Goal: Transaction & Acquisition: Download file/media

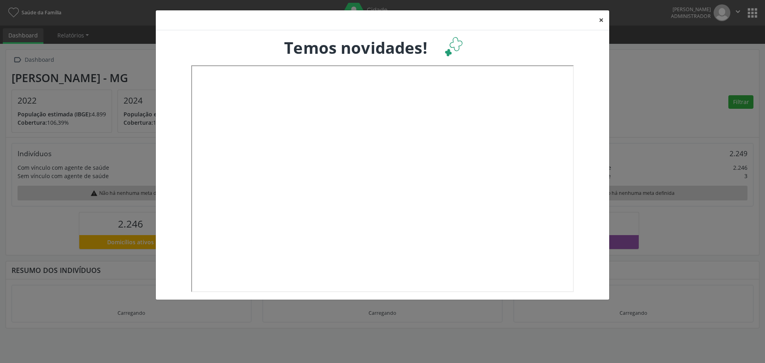
click at [602, 17] on button "×" at bounding box center [601, 20] width 16 height 20
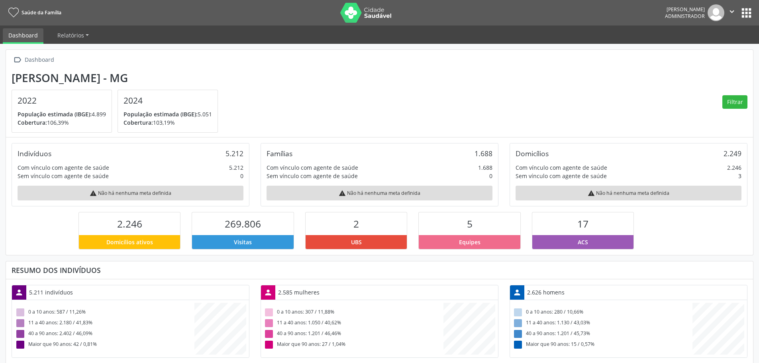
scroll to position [132, 249]
click at [752, 5] on div "Erica Cassia Marinho Madureira Administrador  Configurações Sair apps" at bounding box center [709, 12] width 88 height 17
click at [745, 11] on button "apps" at bounding box center [746, 13] width 14 height 14
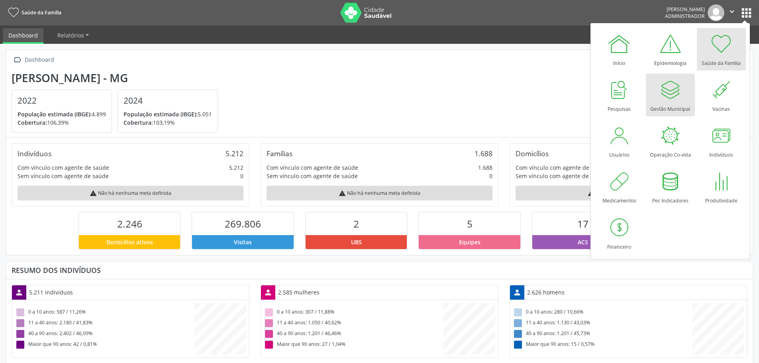
click at [669, 98] on div at bounding box center [670, 90] width 24 height 24
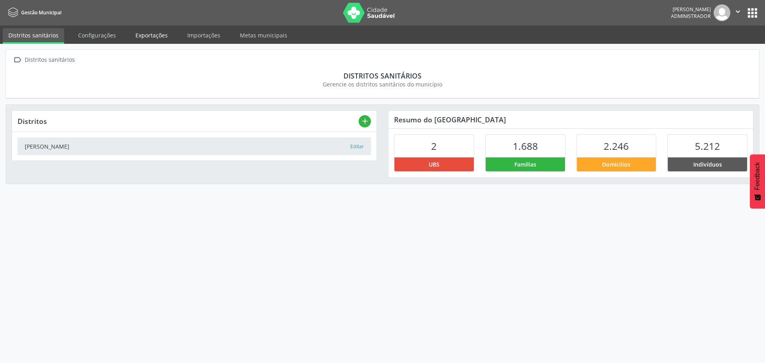
click at [160, 29] on link "Exportações" at bounding box center [151, 35] width 43 height 14
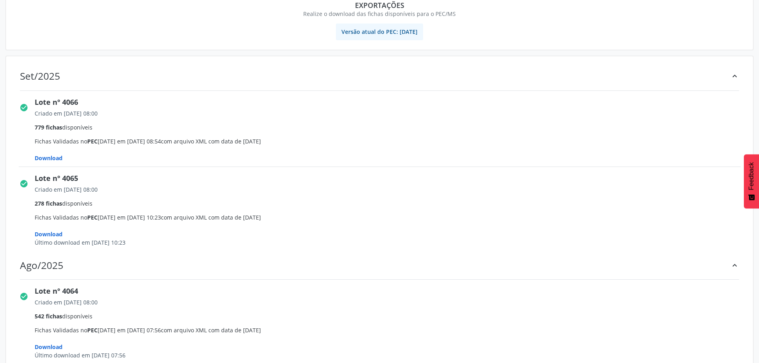
scroll to position [80, 0]
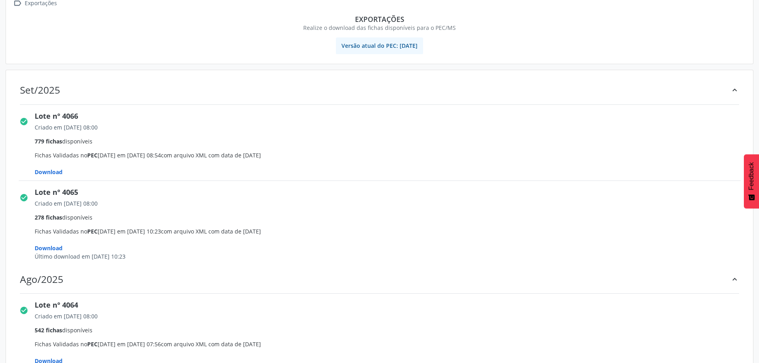
click at [54, 171] on span "Download" at bounding box center [49, 172] width 28 height 8
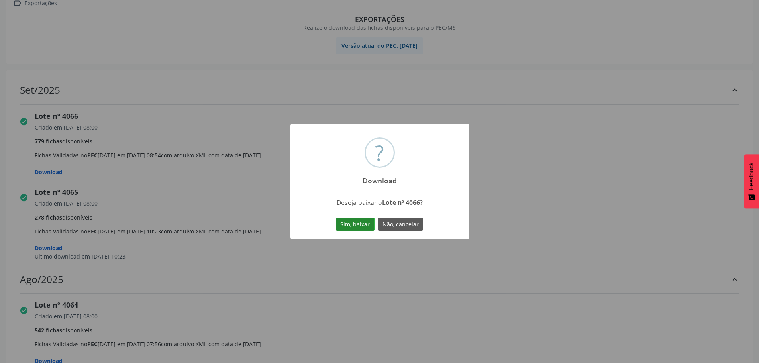
click at [349, 224] on button "Sim, baixar" at bounding box center [355, 224] width 39 height 14
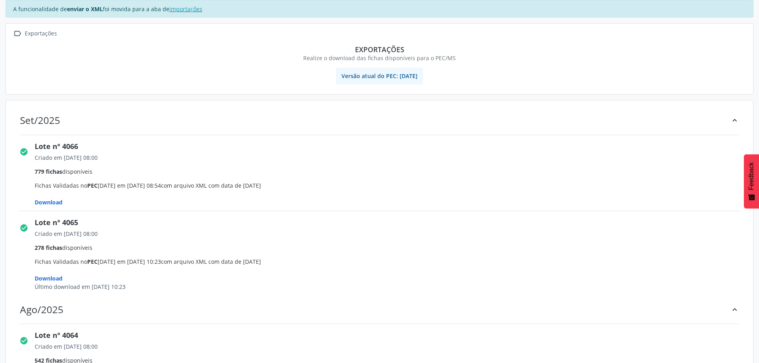
scroll to position [40, 0]
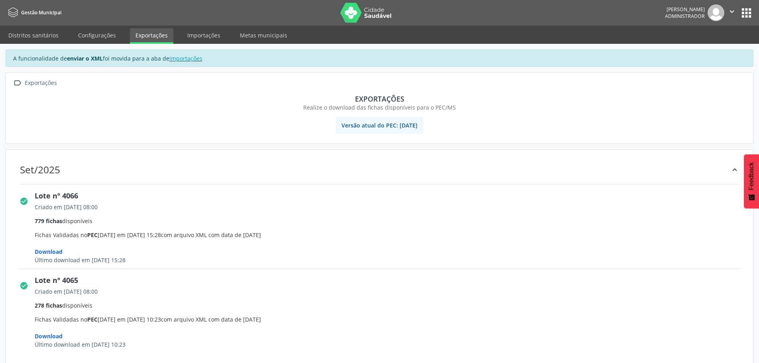
click at [729, 10] on icon "" at bounding box center [731, 11] width 9 height 9
click at [706, 46] on link "Sair" at bounding box center [711, 48] width 55 height 11
